Goal: Check status: Check status

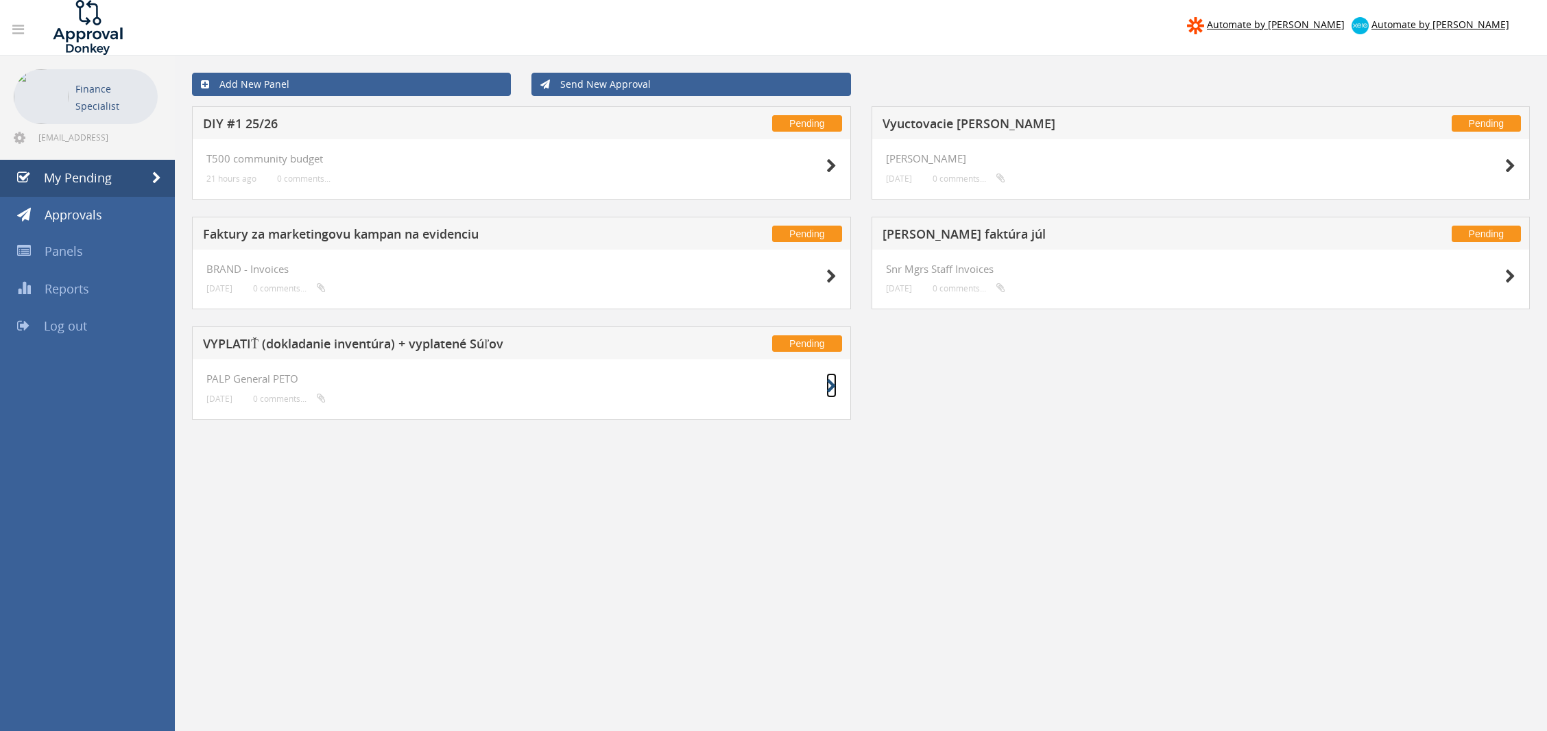
click at [827, 383] on icon at bounding box center [831, 386] width 10 height 14
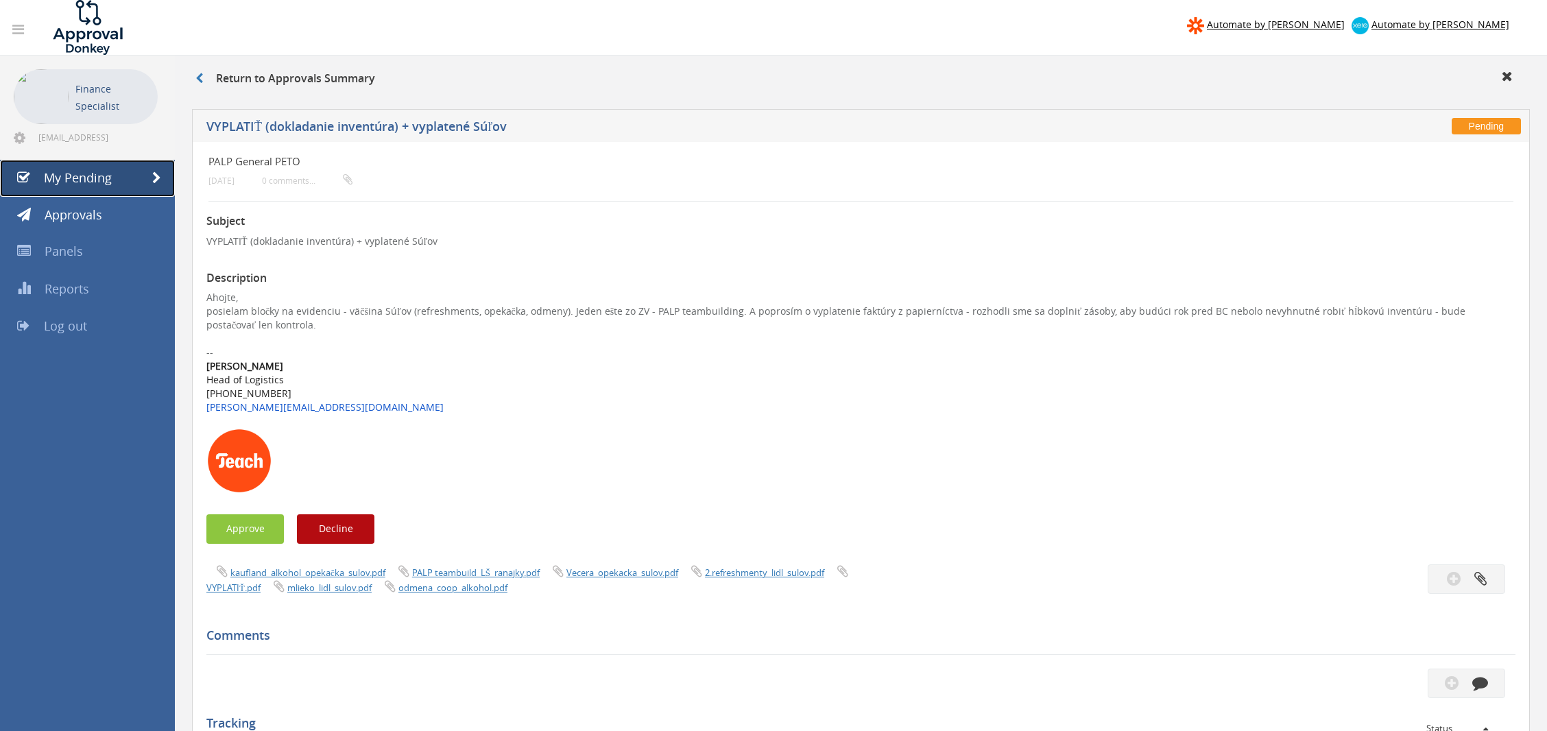
click at [157, 177] on span at bounding box center [156, 178] width 9 height 12
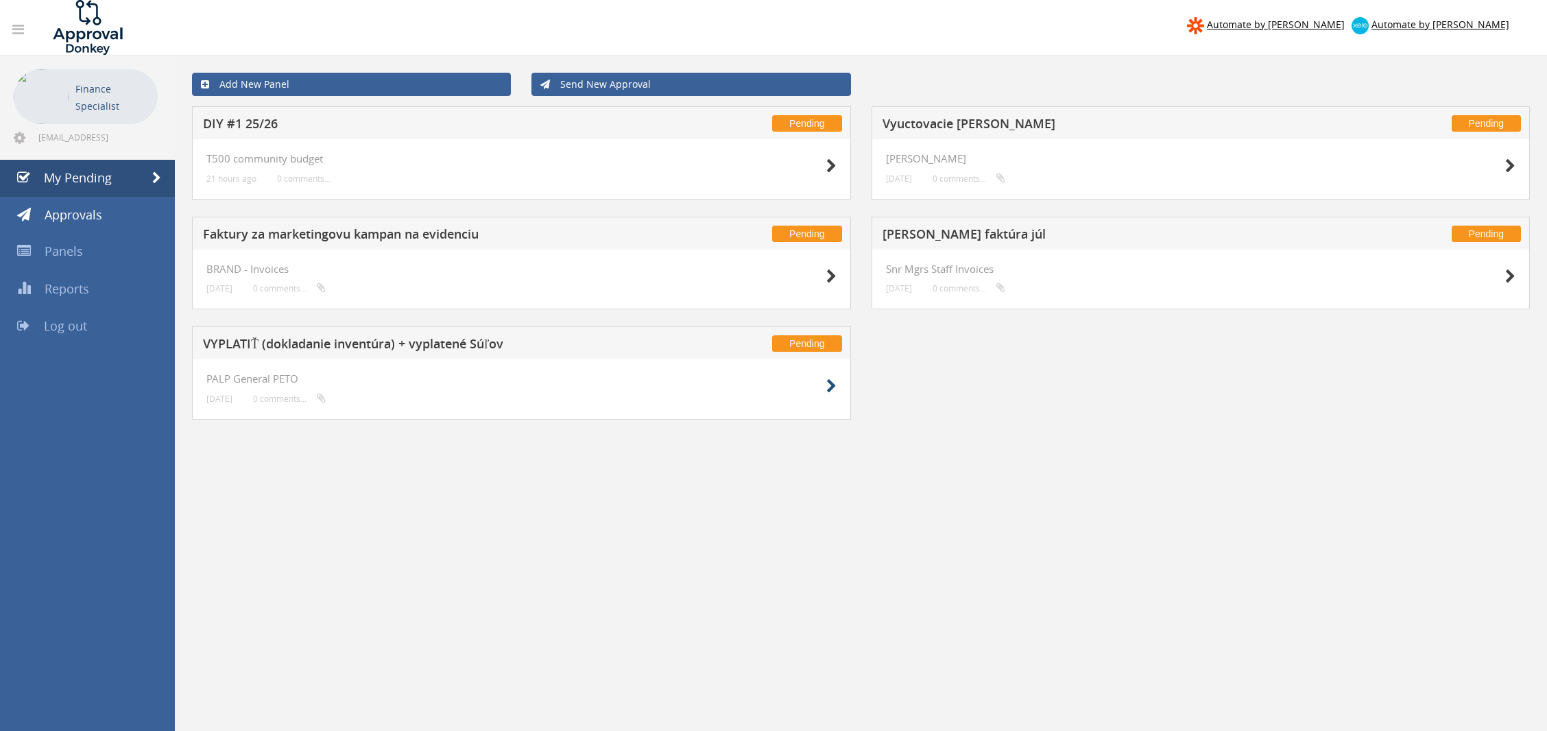
click at [836, 387] on div "PALP General PETO [DATE] 0 comments..." at bounding box center [521, 389] width 659 height 60
click at [831, 386] on icon at bounding box center [831, 386] width 10 height 14
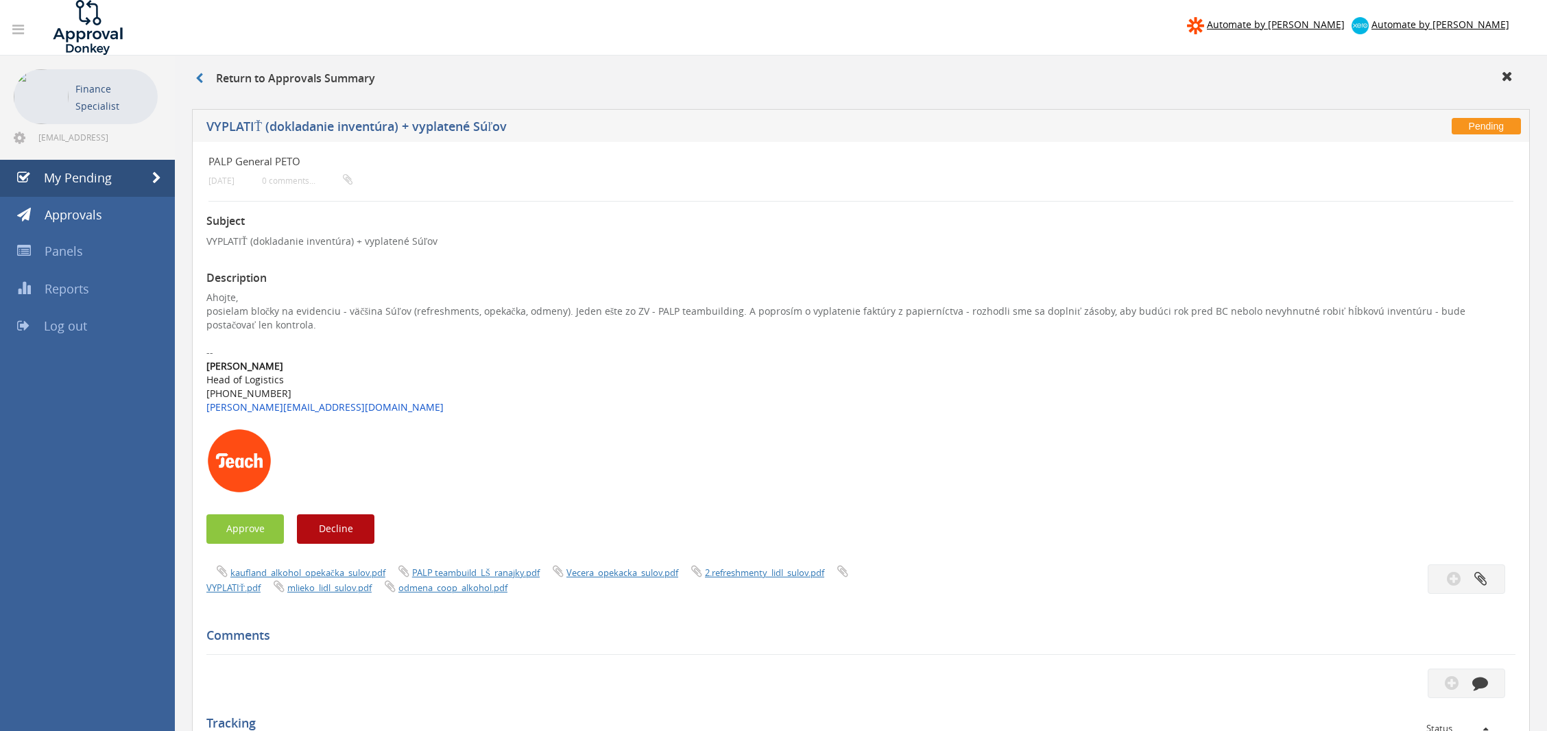
scroll to position [69, 0]
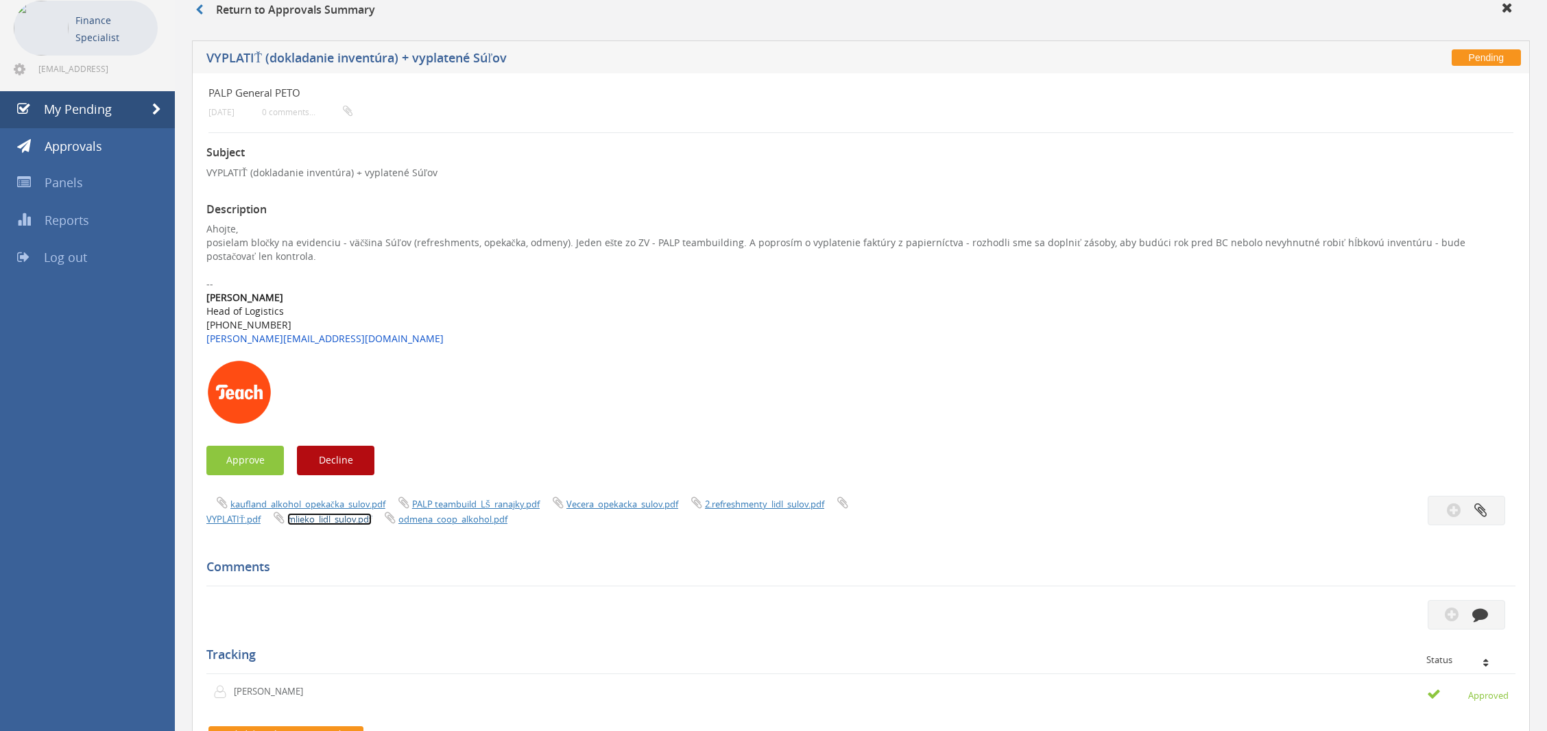
click at [341, 522] on link "mlieko_lidl_sulov.pdf" at bounding box center [329, 519] width 84 height 12
click at [723, 503] on link "2.refreshmenty_lidl_sulov.pdf" at bounding box center [764, 504] width 119 height 12
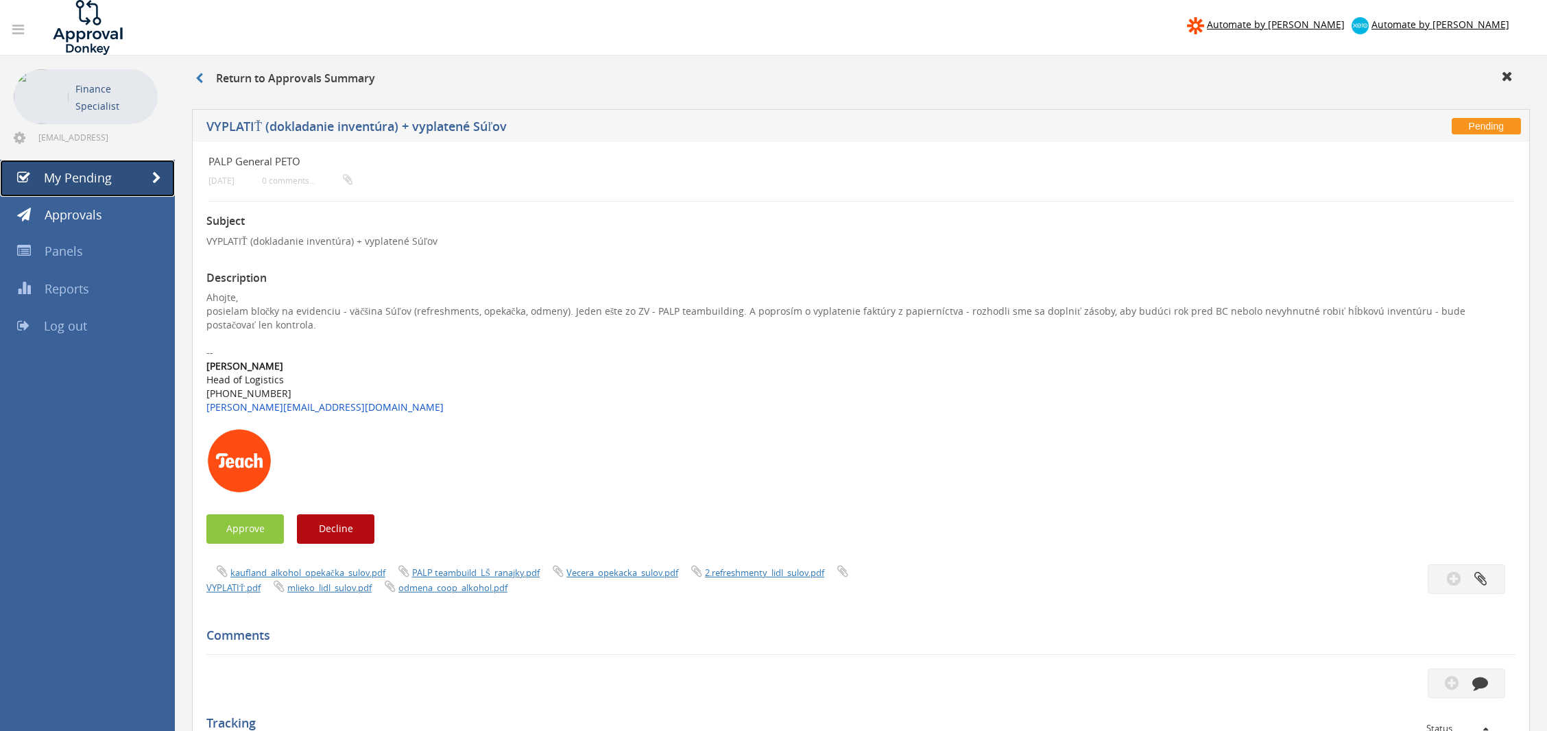
click at [157, 172] on span at bounding box center [156, 178] width 9 height 12
